Goal: Task Accomplishment & Management: Complete application form

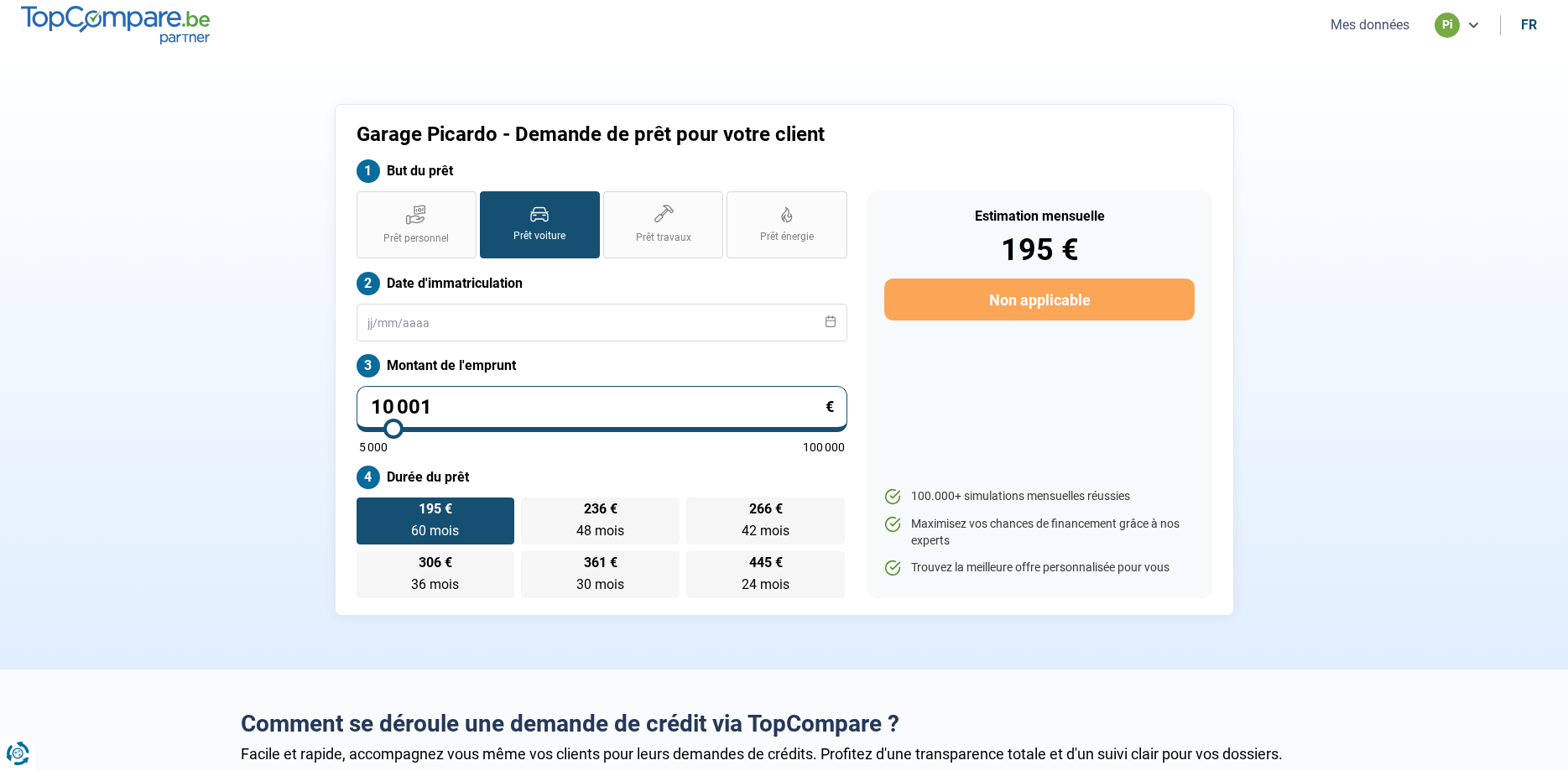
click at [1367, 28] on button "Mes données" at bounding box center [1370, 24] width 89 height 18
